Goal: Obtain resource: Obtain resource

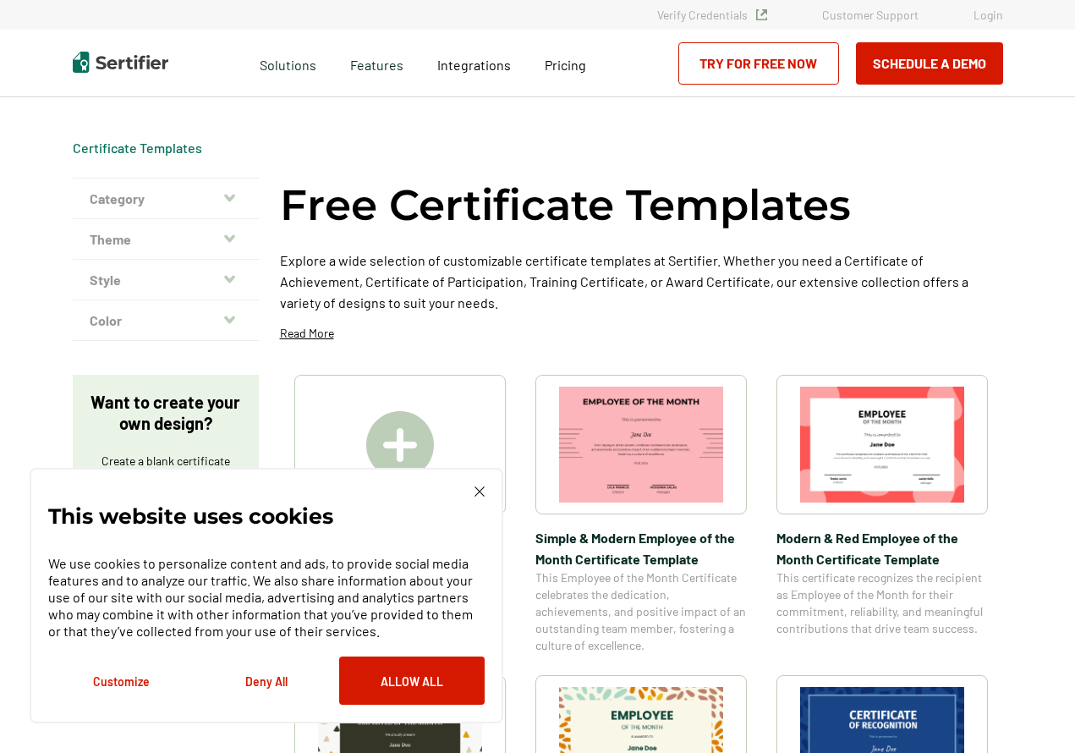
click at [480, 486] on img at bounding box center [479, 491] width 10 height 10
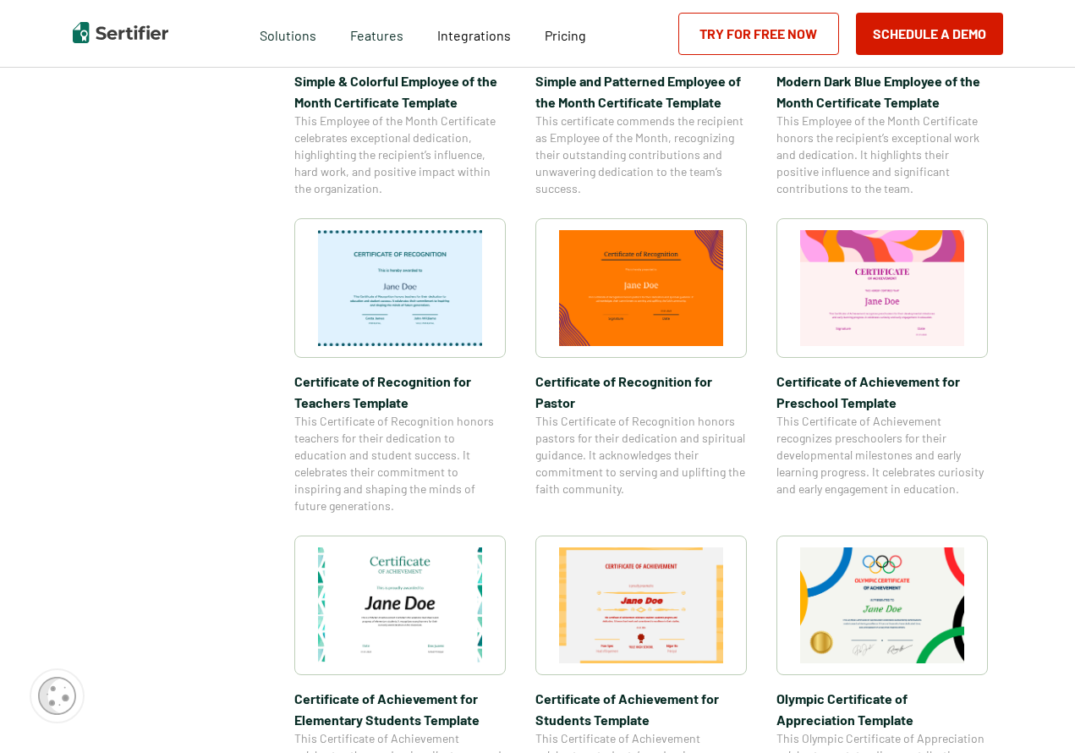
scroll to position [761, 0]
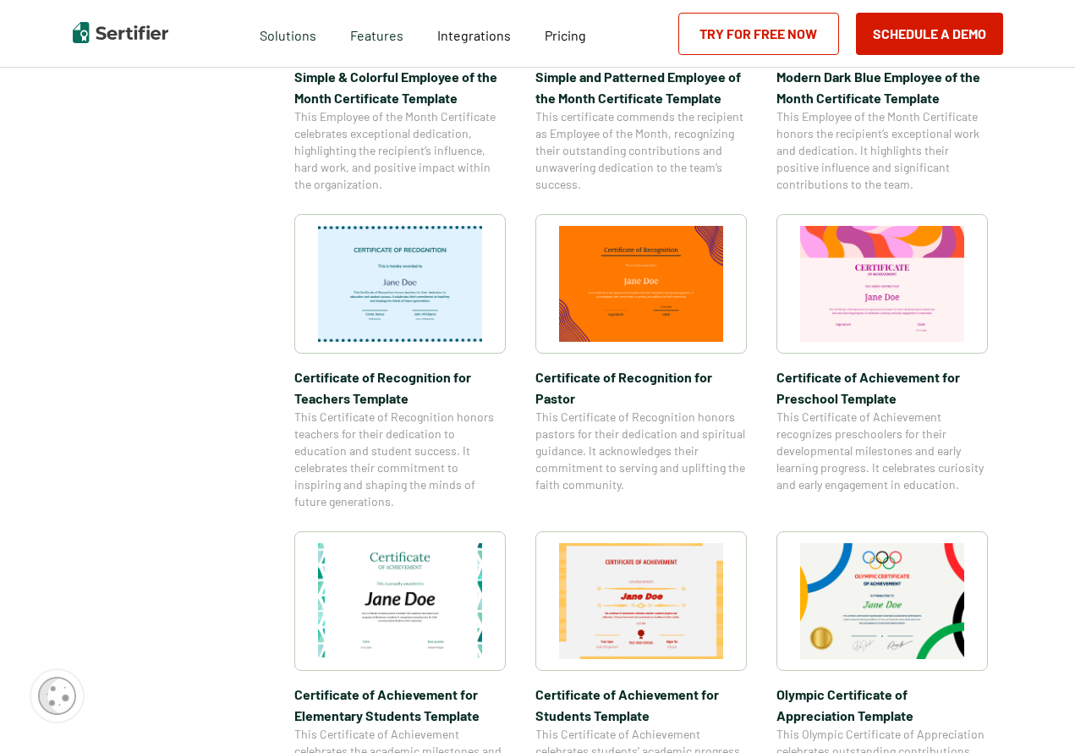
click at [649, 598] on img at bounding box center [641, 601] width 164 height 116
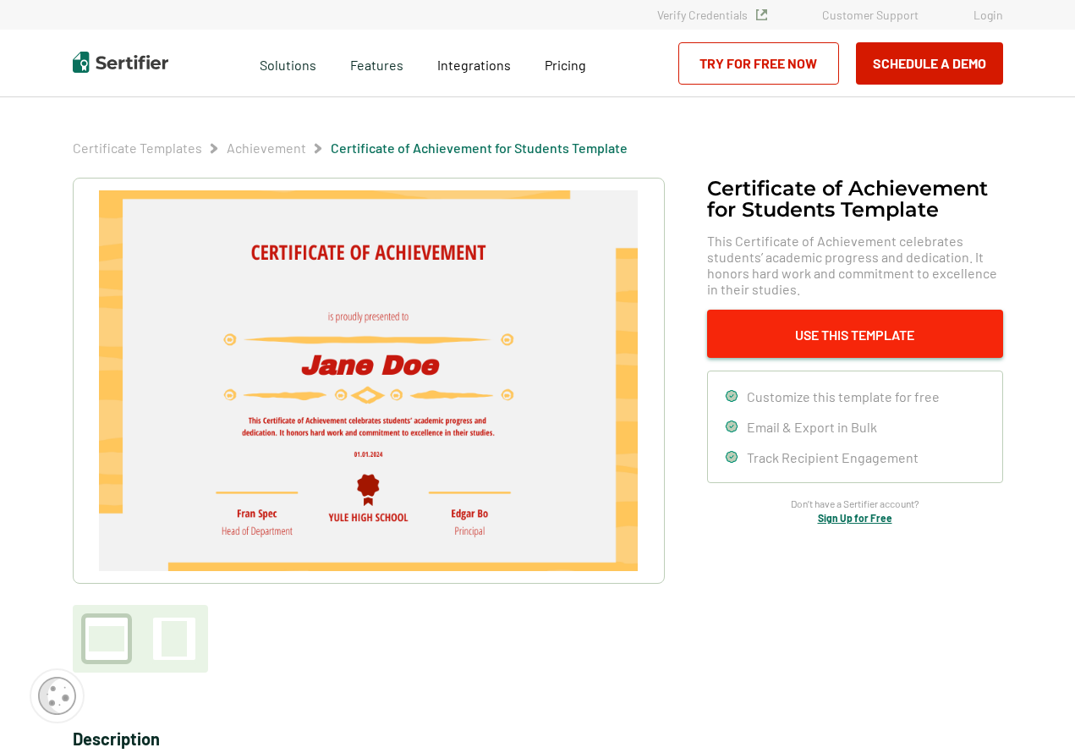
click at [804, 331] on button "Use This Template" at bounding box center [855, 334] width 296 height 48
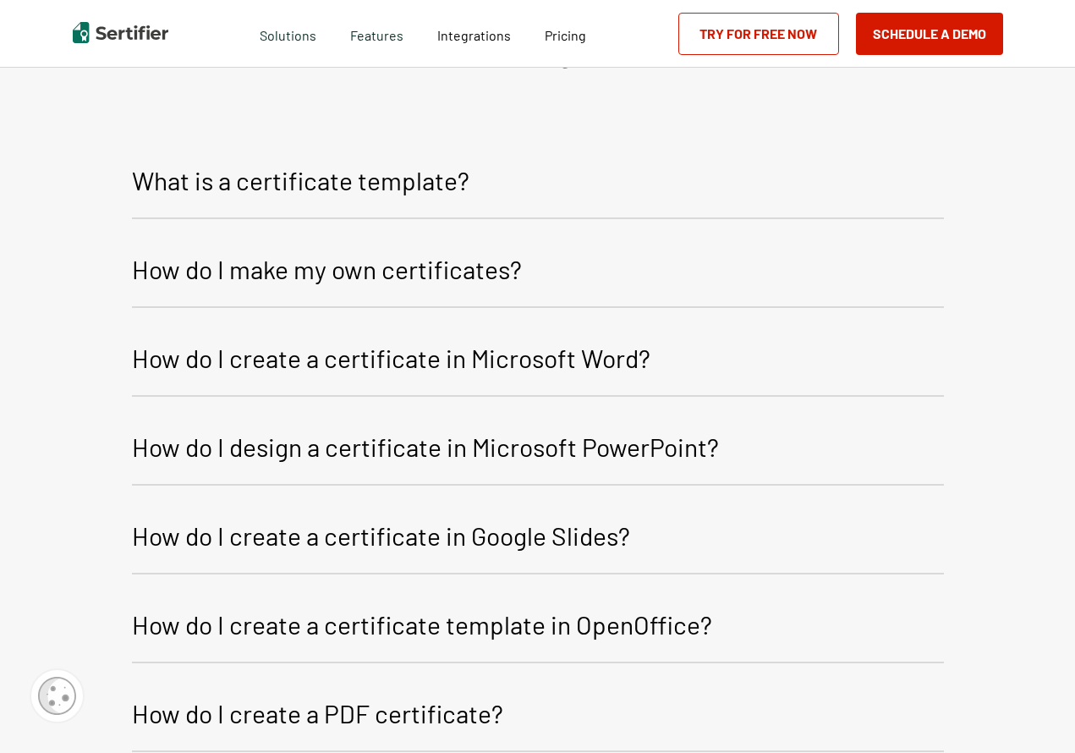
scroll to position [2004, 0]
